Goal: Task Accomplishment & Management: Use online tool/utility

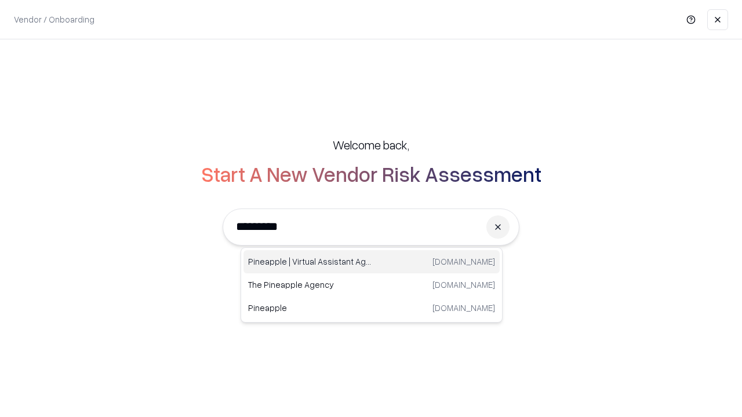
click at [372, 262] on div "Pineapple | Virtual Assistant Agency [DOMAIN_NAME]" at bounding box center [372, 261] width 256 height 23
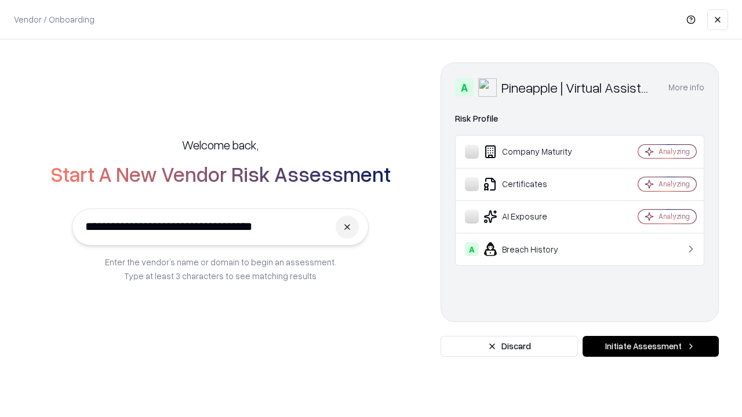
type input "**********"
click at [651, 347] on button "Initiate Assessment" at bounding box center [651, 346] width 136 height 21
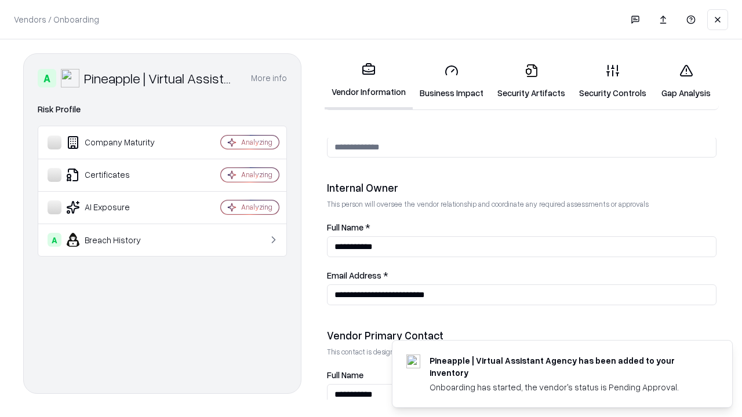
scroll to position [601, 0]
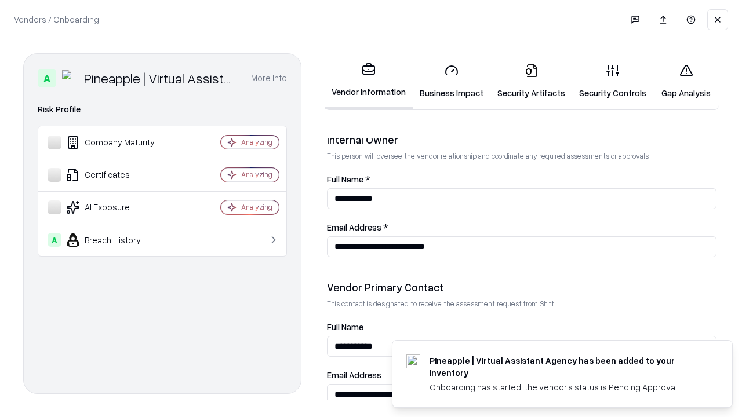
click at [531, 81] on link "Security Artifacts" at bounding box center [532, 82] width 82 height 54
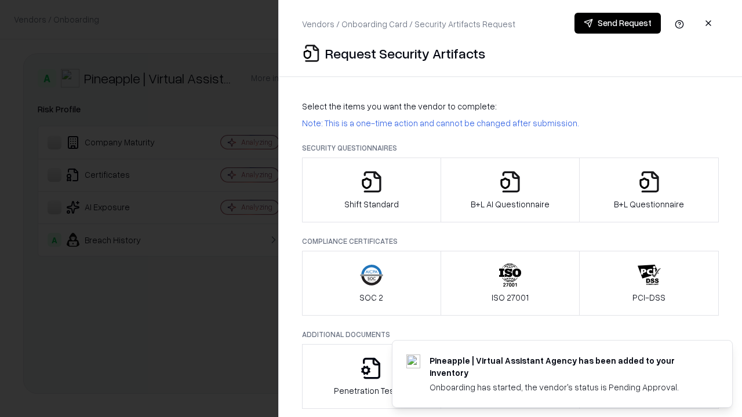
click at [649, 190] on icon "button" at bounding box center [649, 181] width 23 height 23
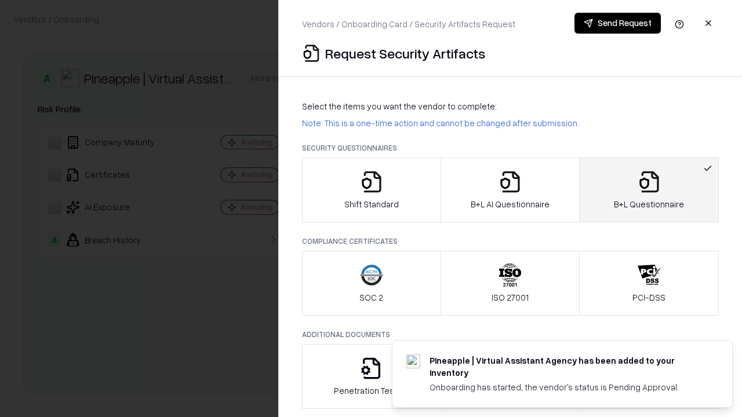
click at [510, 190] on icon "button" at bounding box center [510, 181] width 23 height 23
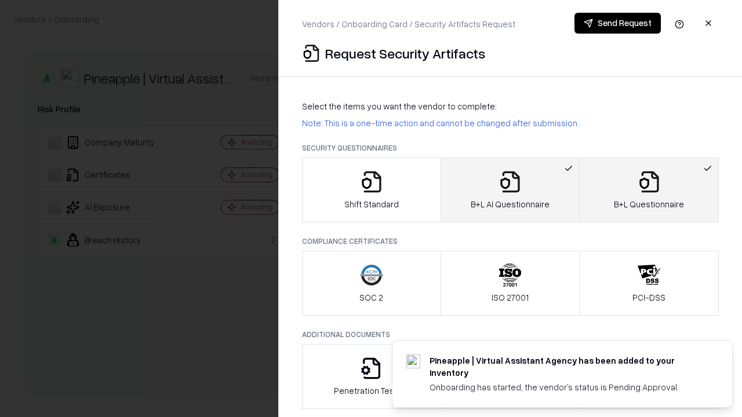
click at [617, 23] on button "Send Request" at bounding box center [618, 23] width 86 height 21
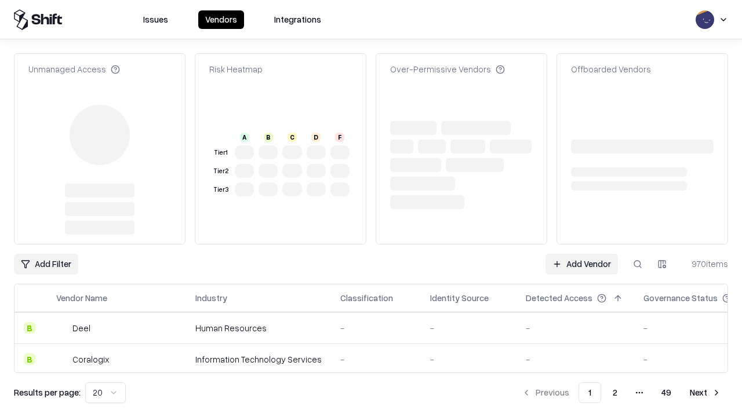
click at [582, 264] on link "Add Vendor" at bounding box center [582, 264] width 72 height 21
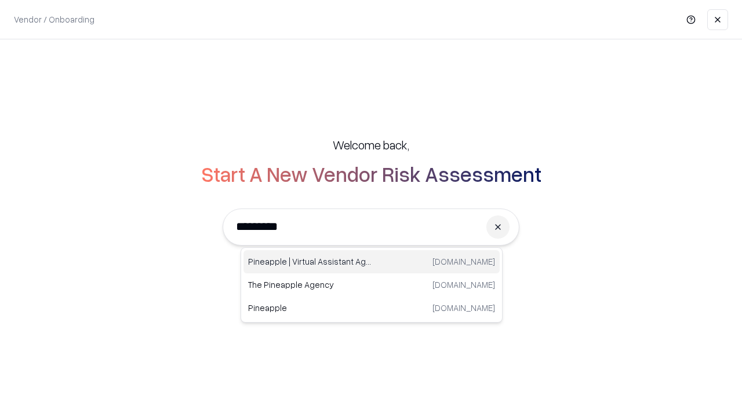
click at [372, 262] on div "Pineapple | Virtual Assistant Agency [DOMAIN_NAME]" at bounding box center [372, 261] width 256 height 23
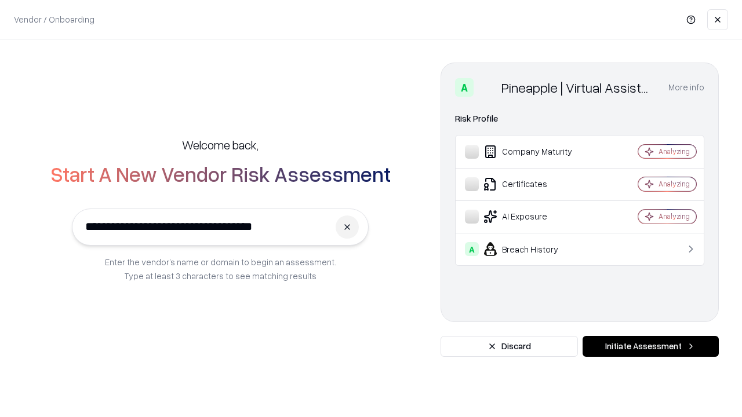
type input "**********"
click at [651, 347] on button "Initiate Assessment" at bounding box center [651, 346] width 136 height 21
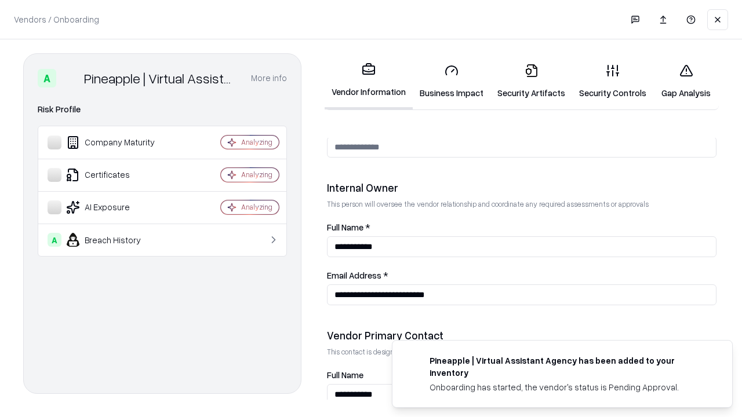
scroll to position [601, 0]
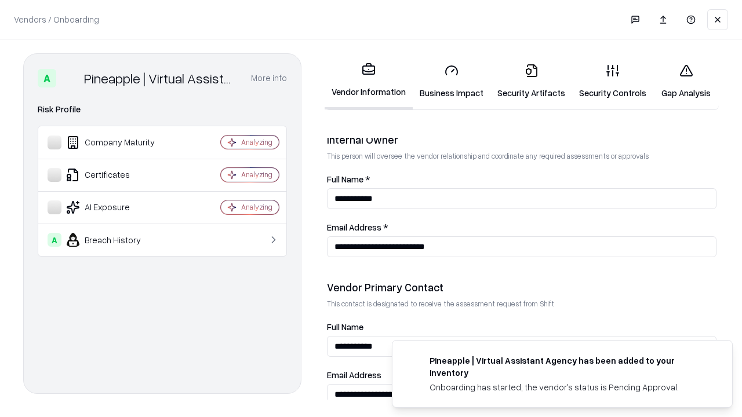
click at [686, 81] on link "Gap Analysis" at bounding box center [686, 82] width 66 height 54
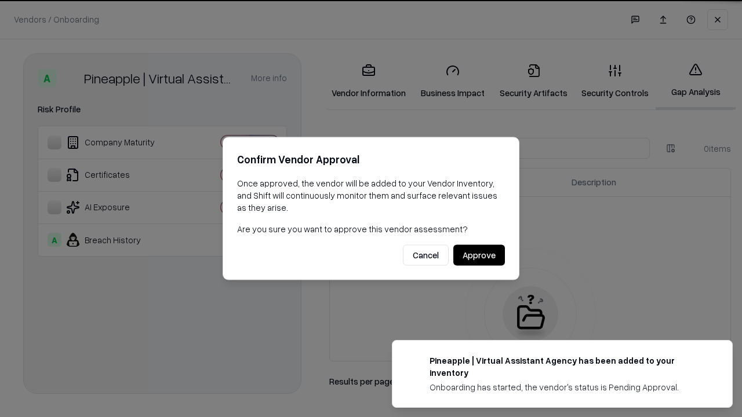
click at [479, 255] on button "Approve" at bounding box center [479, 255] width 52 height 21
